Goal: Task Accomplishment & Management: Manage account settings

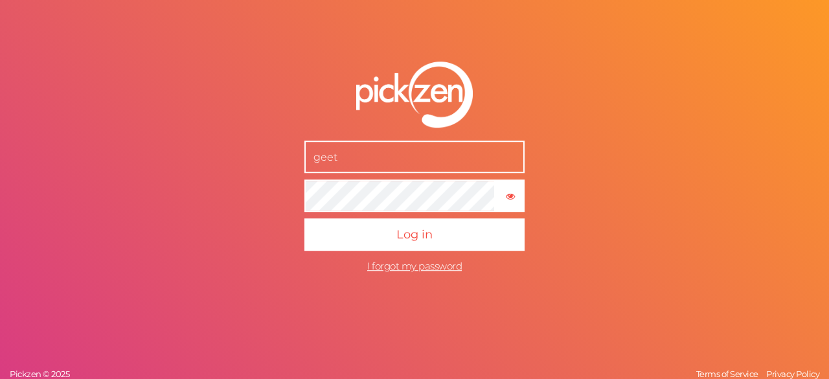
type input "[EMAIL_ADDRESS][DOMAIN_NAME]"
click at [304, 218] on button "Log in" at bounding box center [414, 234] width 220 height 32
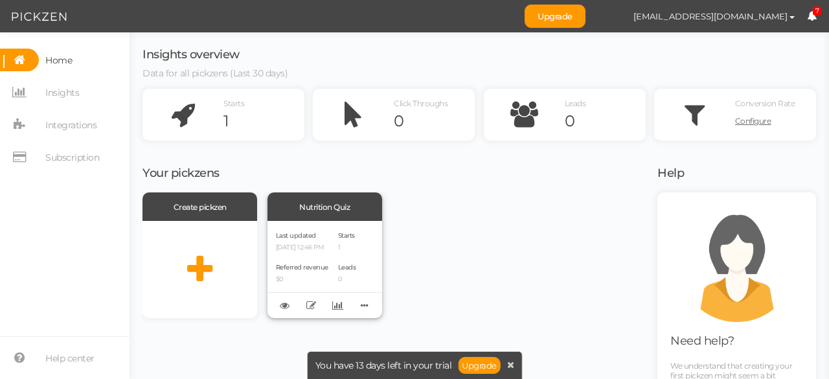
click at [333, 259] on div "Last updated [DATE] 12:46 PM Referred revenue $0 Starts 1 Leads 0" at bounding box center [324, 269] width 115 height 97
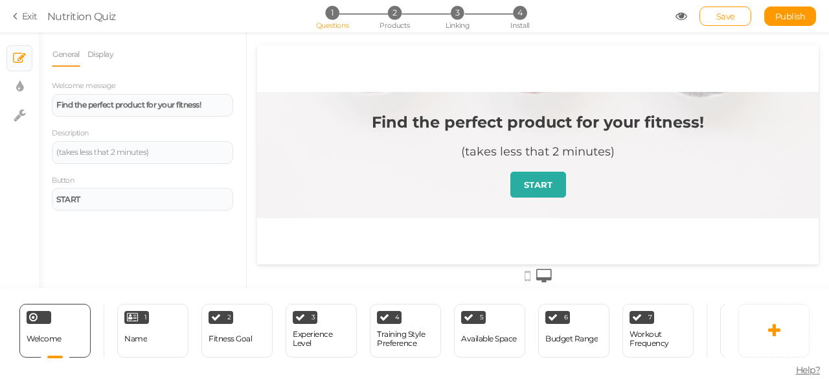
click at [551, 187] on strong "START" at bounding box center [538, 184] width 28 height 10
click at [16, 13] on icon at bounding box center [17, 16] width 9 height 12
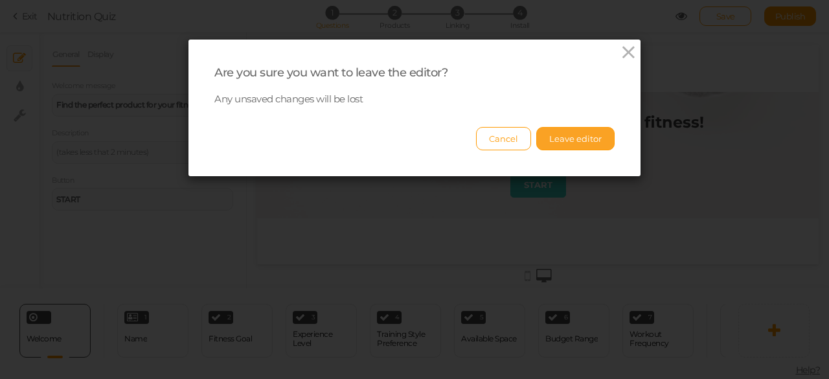
click at [591, 136] on button "Leave editor" at bounding box center [575, 138] width 78 height 23
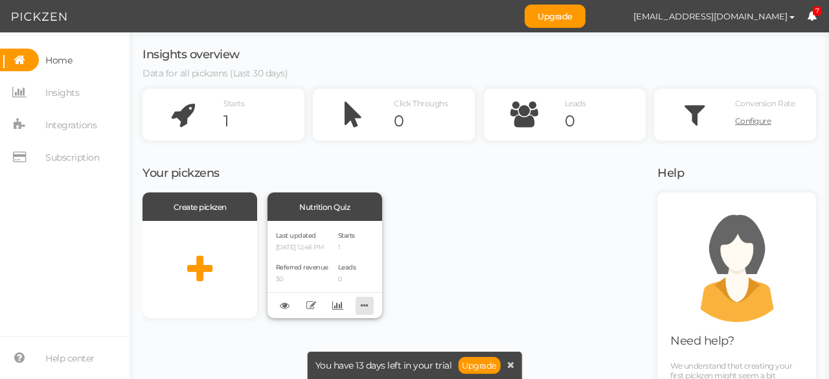
click at [365, 299] on icon at bounding box center [365, 305] width 18 height 20
click at [281, 308] on icon at bounding box center [285, 306] width 10 height 10
click at [45, 130] on span "Integrations" at bounding box center [68, 124] width 58 height 23
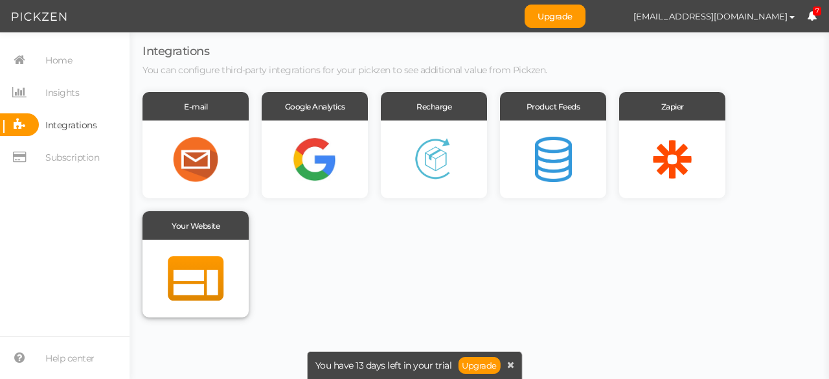
click at [194, 277] on div at bounding box center [195, 279] width 106 height 78
